Goal: Task Accomplishment & Management: Use online tool/utility

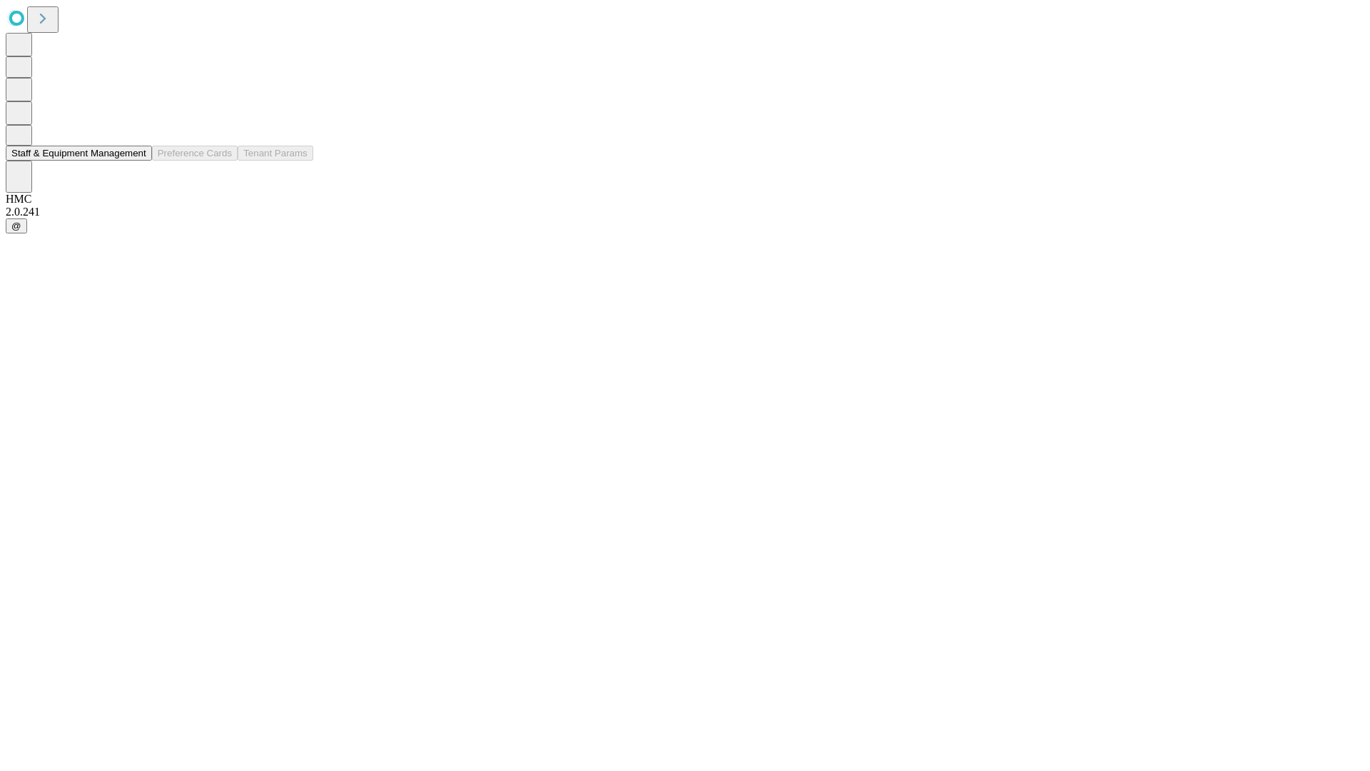
click at [136, 161] on button "Staff & Equipment Management" at bounding box center [79, 153] width 146 height 15
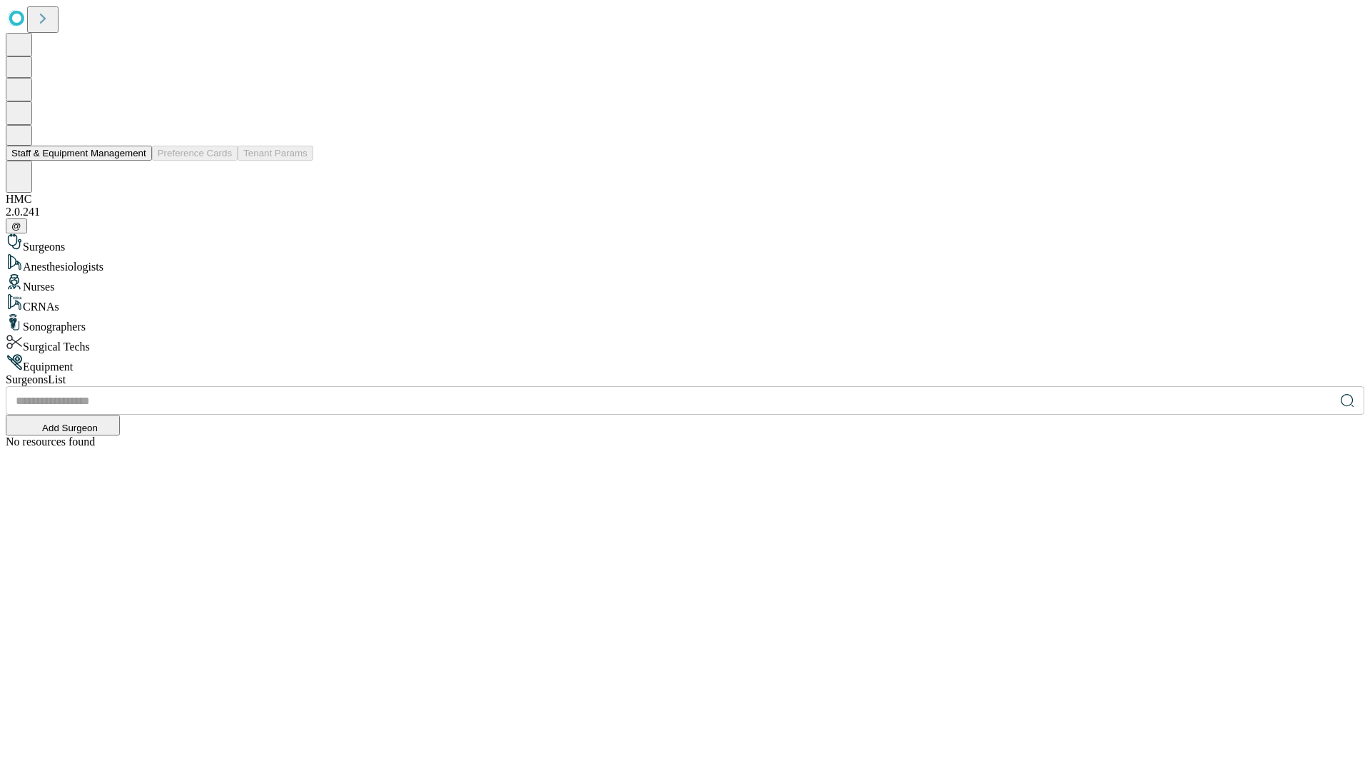
click at [136, 161] on button "Staff & Equipment Management" at bounding box center [79, 153] width 146 height 15
